Goal: Transaction & Acquisition: Purchase product/service

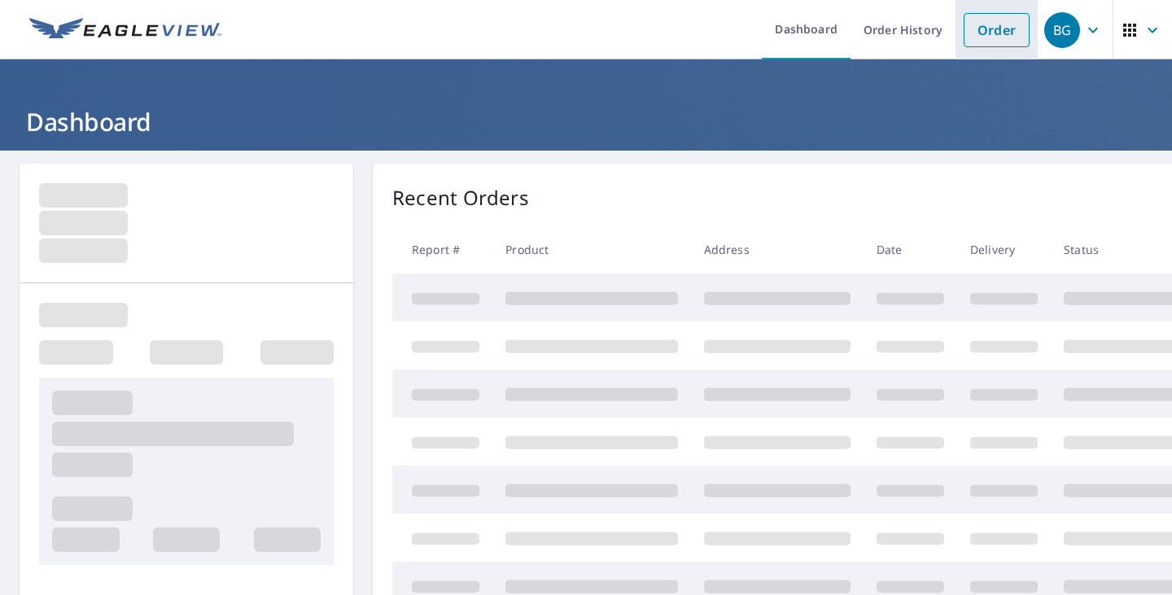
click at [976, 23] on link "Order" at bounding box center [996, 30] width 66 height 34
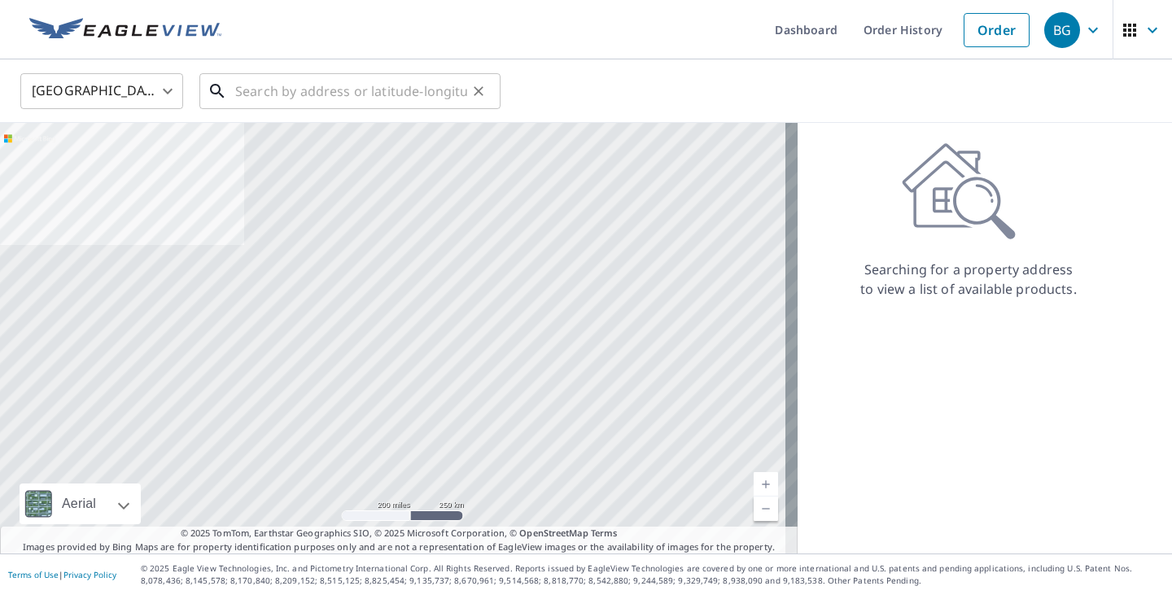
click at [392, 95] on input "text" at bounding box center [351, 91] width 232 height 46
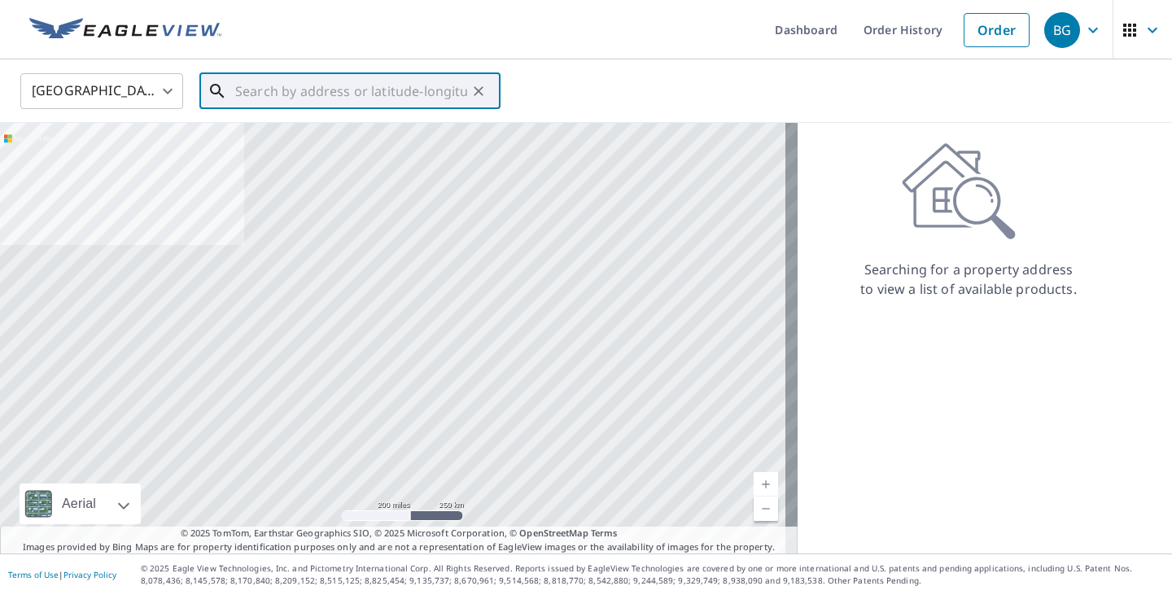
paste input "[STREET_ADDRESS][PERSON_NAME]"
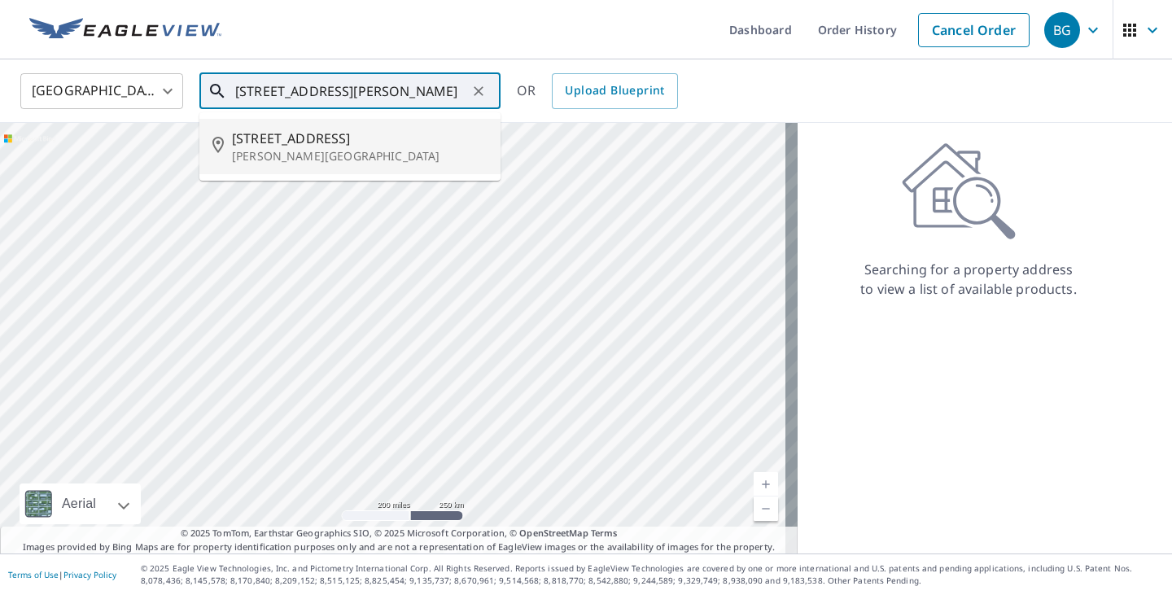
click at [340, 155] on p "[PERSON_NAME][GEOGRAPHIC_DATA]" at bounding box center [359, 156] width 255 height 16
type input "[STREET_ADDRESS][PERSON_NAME]"
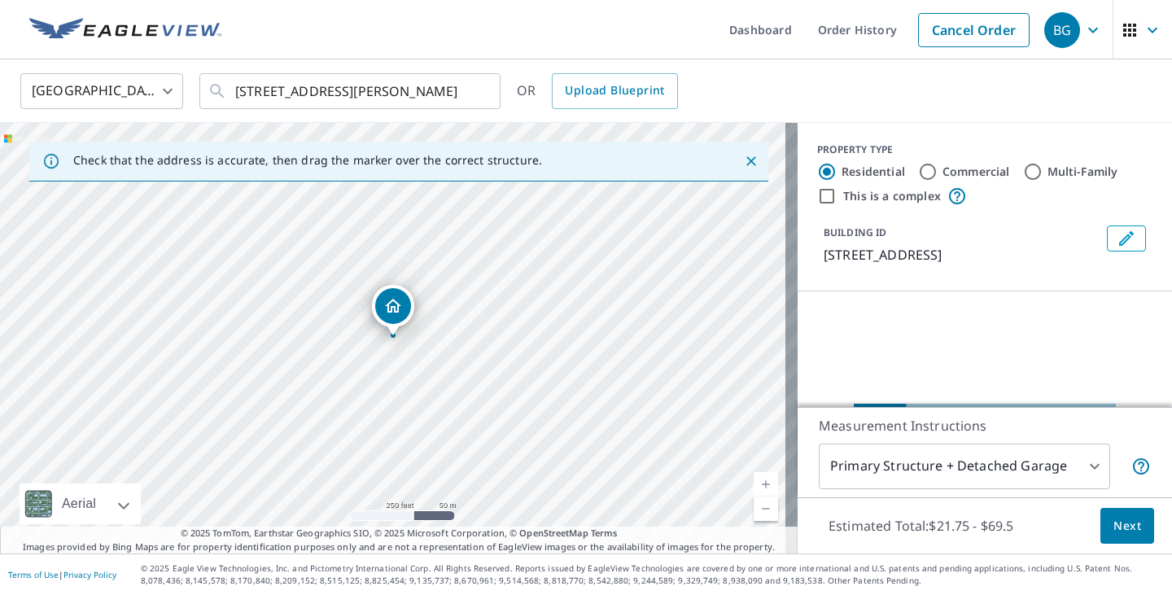
click at [1113, 530] on span "Next" at bounding box center [1127, 526] width 28 height 20
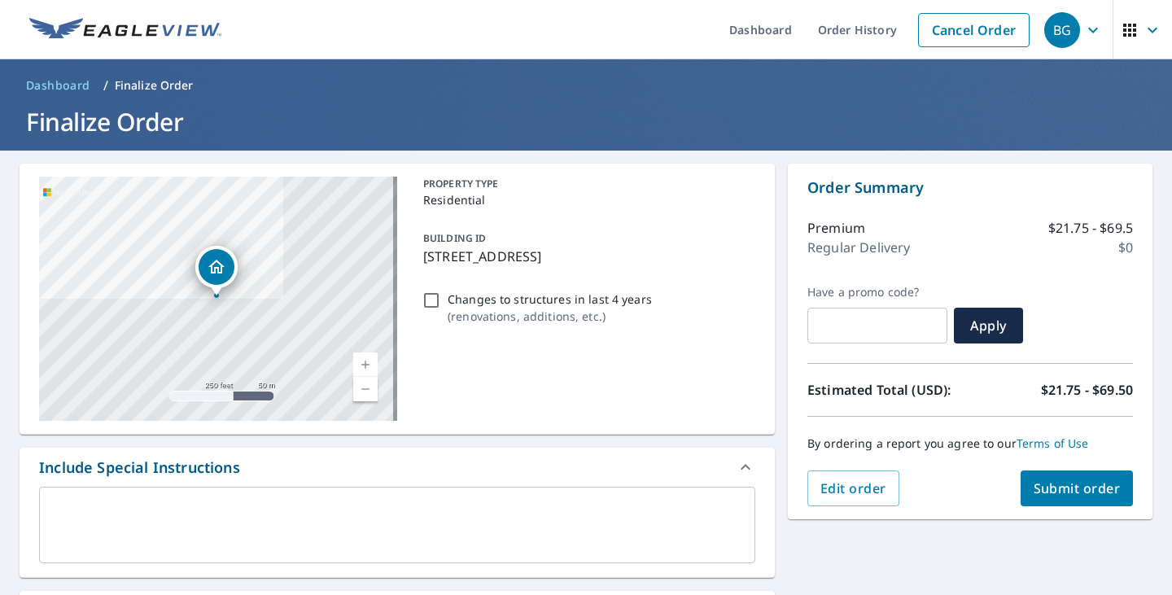
click at [1084, 482] on span "Submit order" at bounding box center [1076, 488] width 87 height 18
